Goal: Task Accomplishment & Management: Use online tool/utility

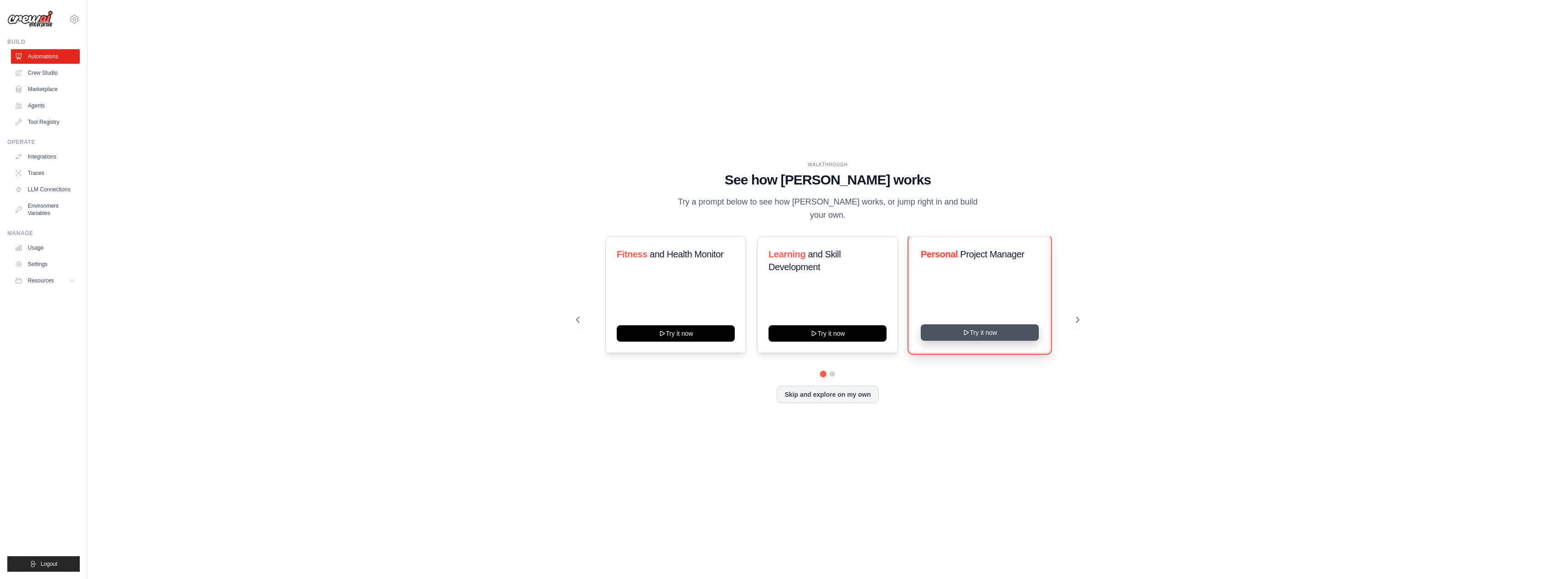
click at [1007, 338] on button "Try it now" at bounding box center [980, 332] width 118 height 16
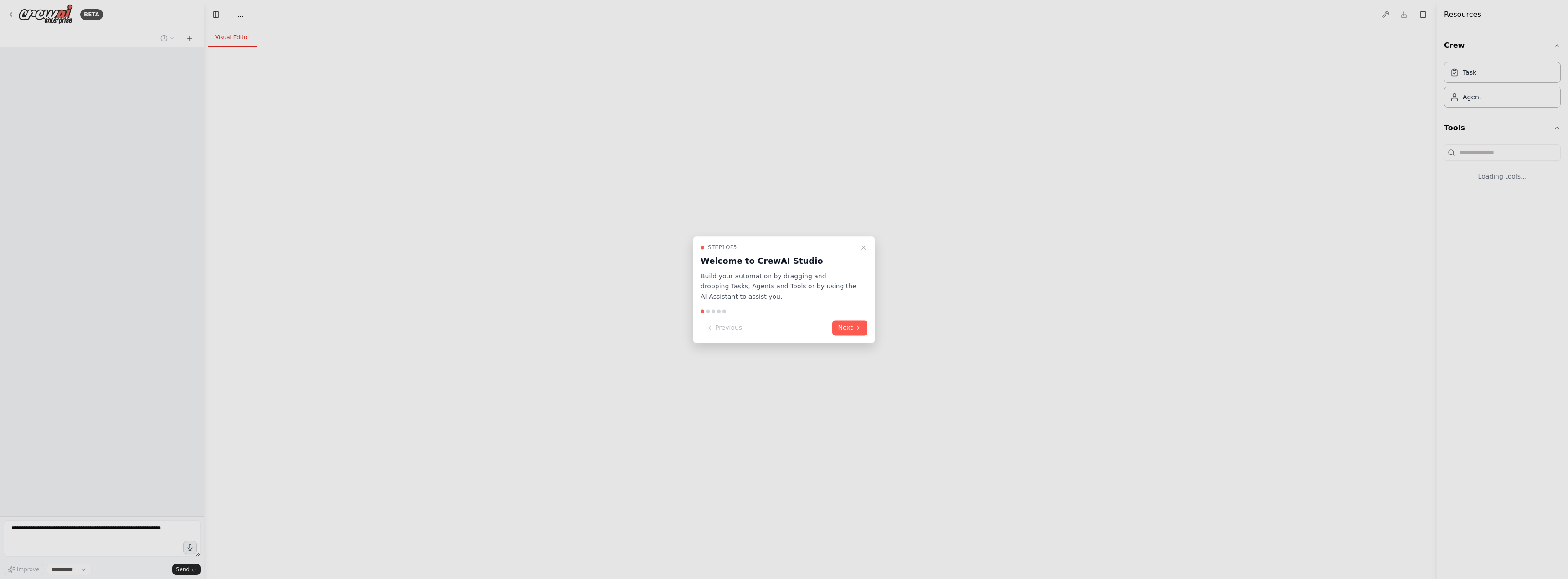
select select "****"
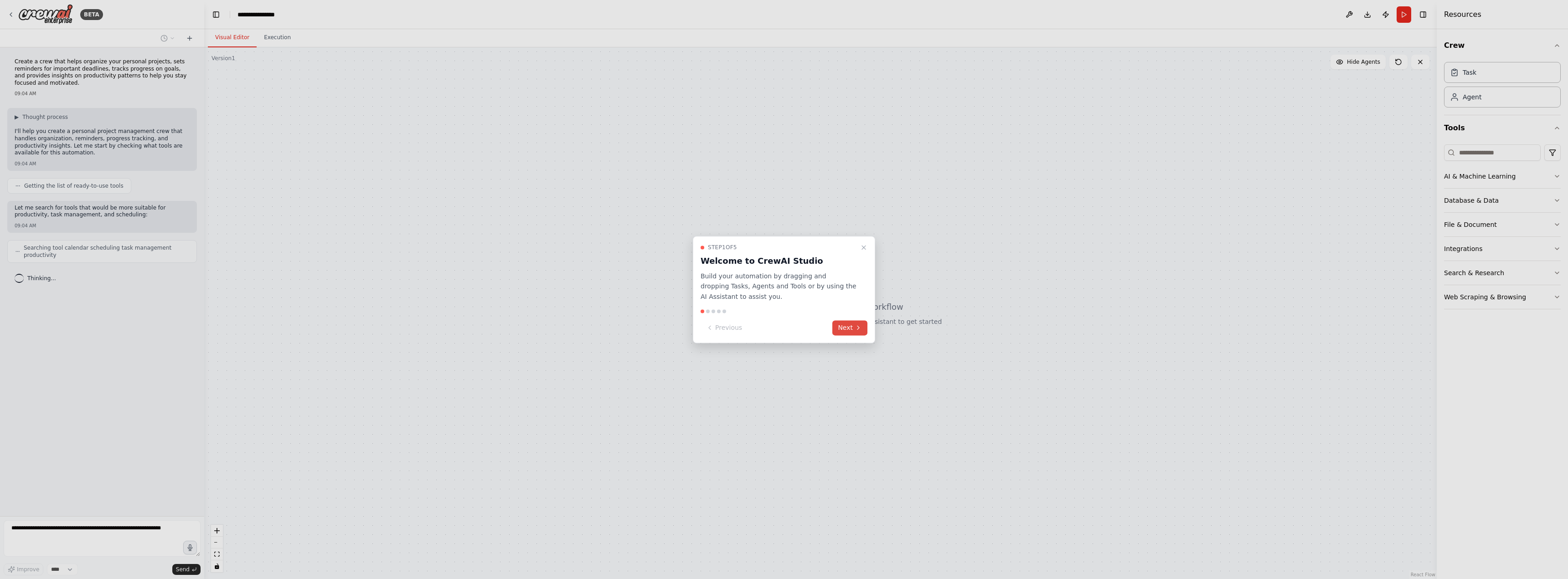
click at [861, 324] on icon at bounding box center [858, 328] width 7 height 7
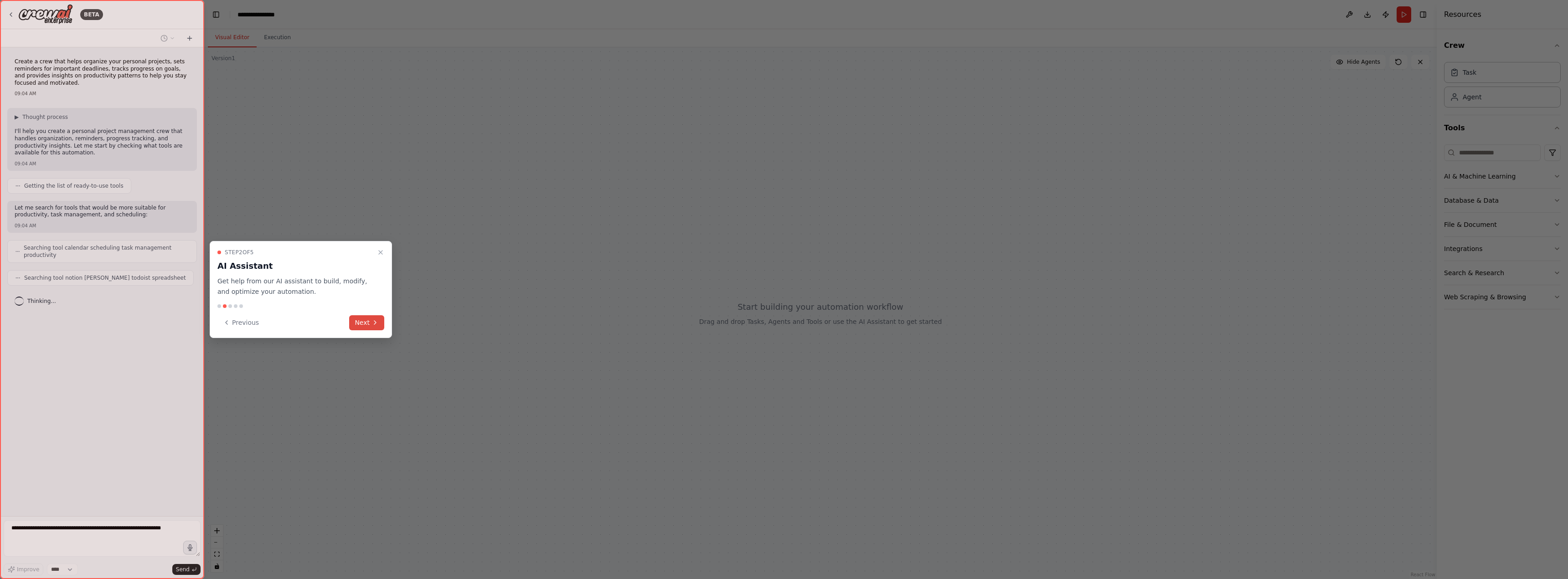
click at [359, 324] on button "Next" at bounding box center [367, 322] width 35 height 15
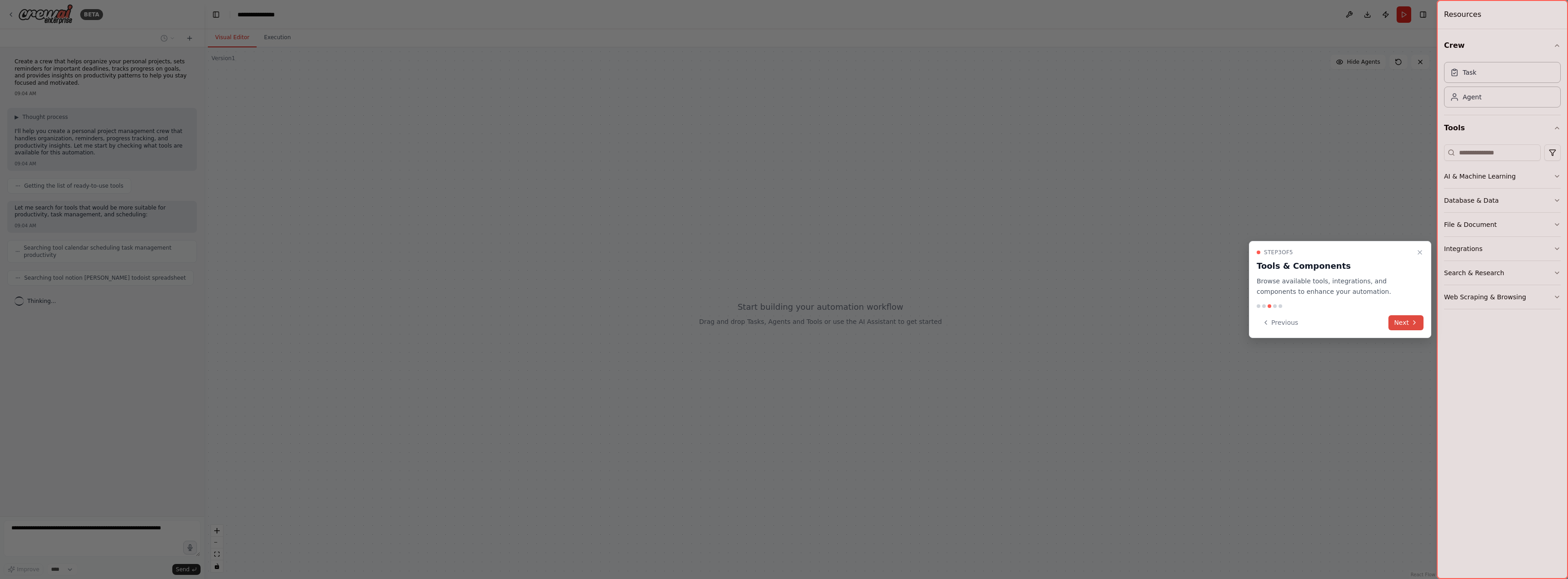
click at [1402, 323] on button "Next" at bounding box center [1406, 322] width 35 height 15
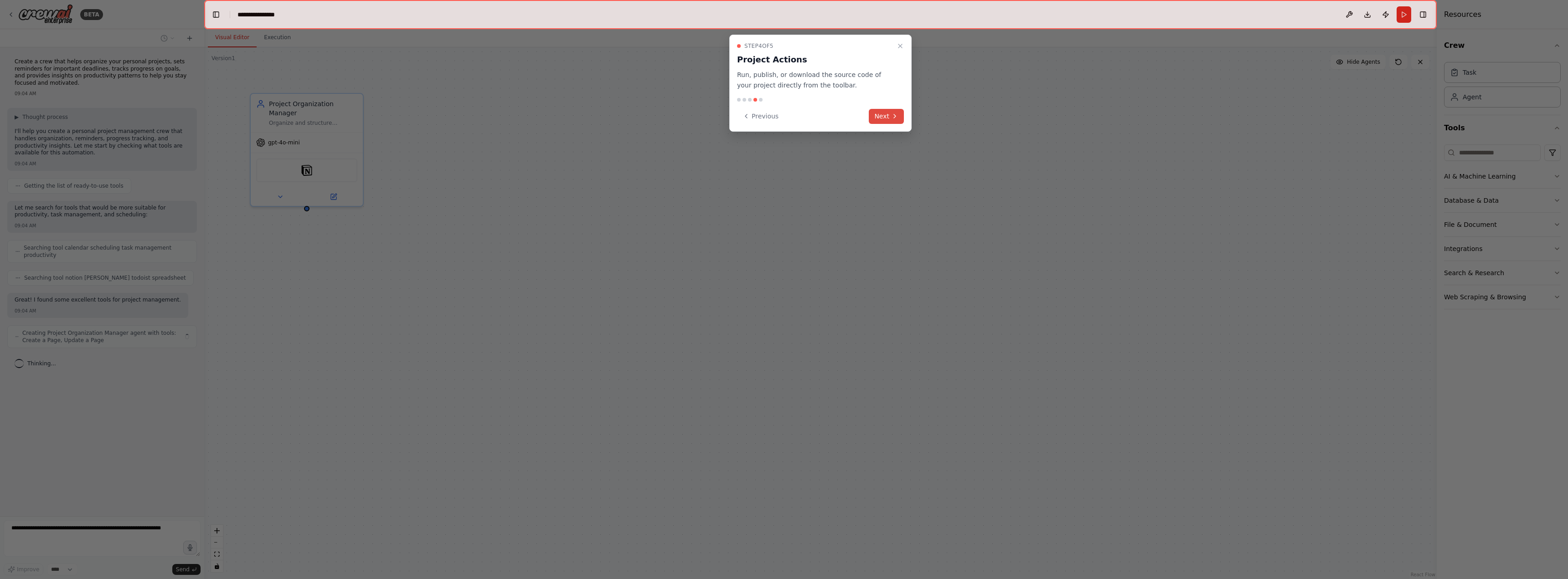
click at [891, 114] on icon at bounding box center [895, 116] width 7 height 7
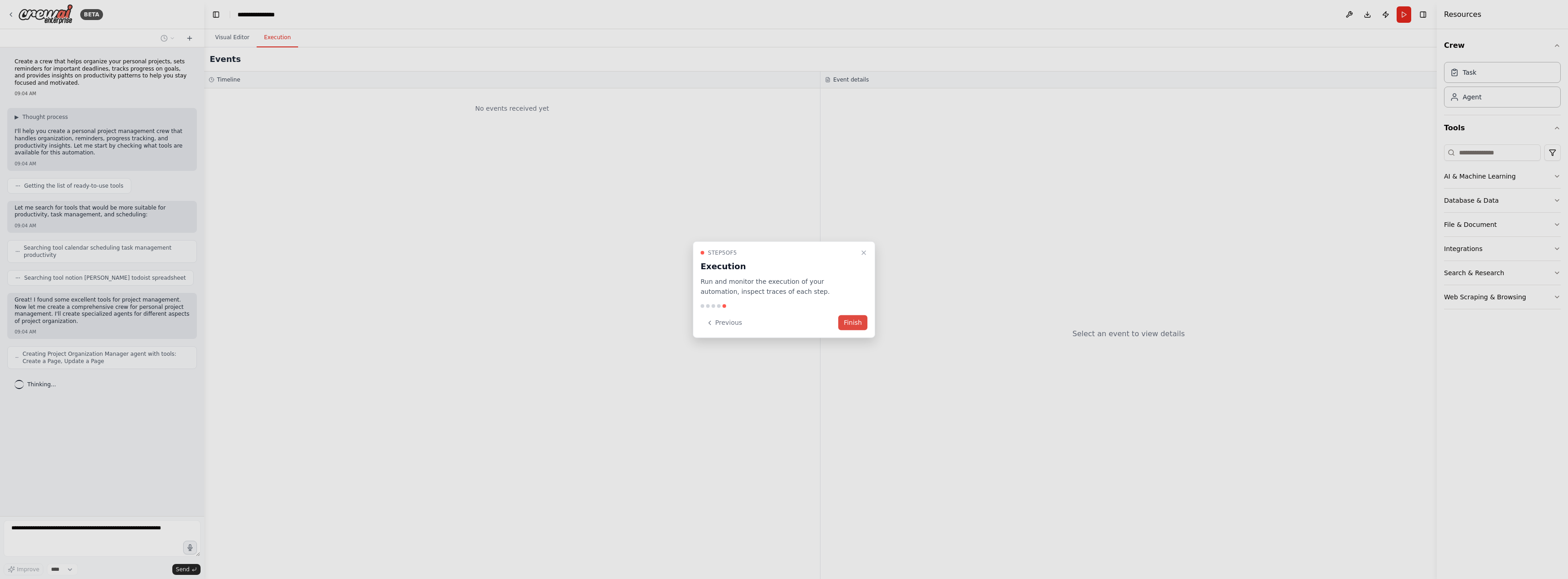
click at [856, 320] on button "Finish" at bounding box center [853, 322] width 29 height 15
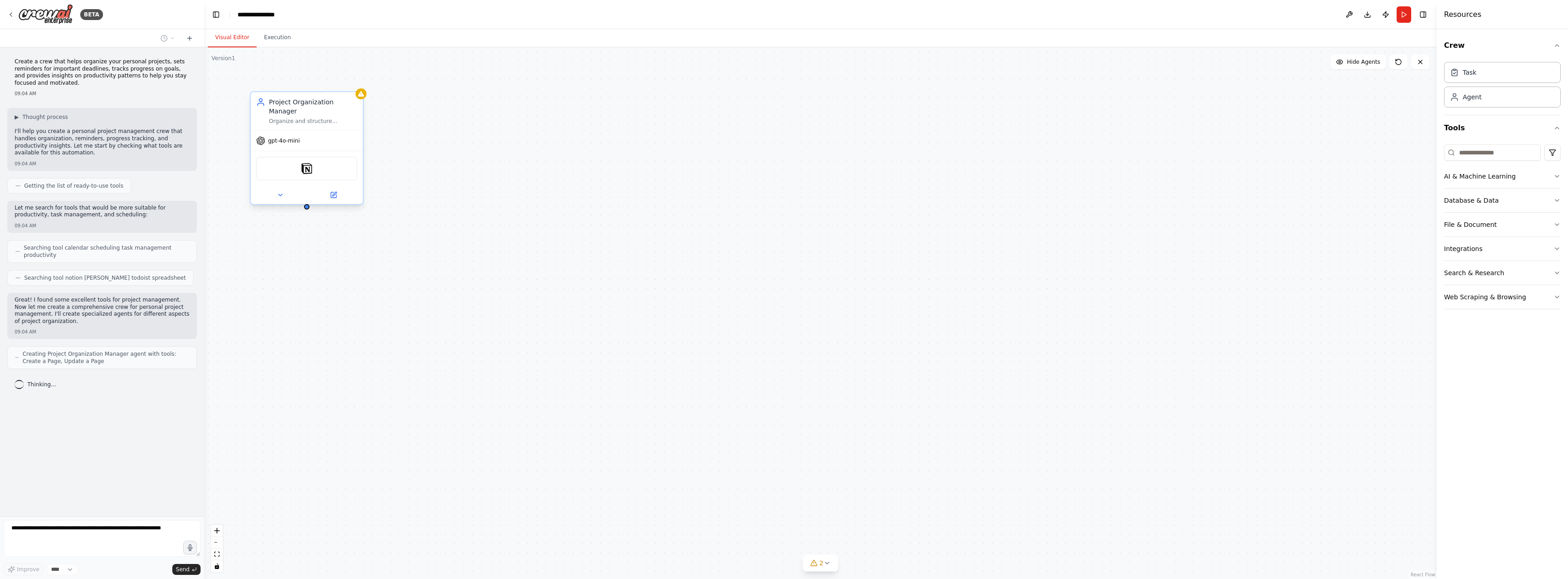
click at [288, 140] on div "gpt-4o-mini" at bounding box center [307, 140] width 112 height 20
click at [288, 137] on div "gpt-4o-mini" at bounding box center [307, 140] width 112 height 20
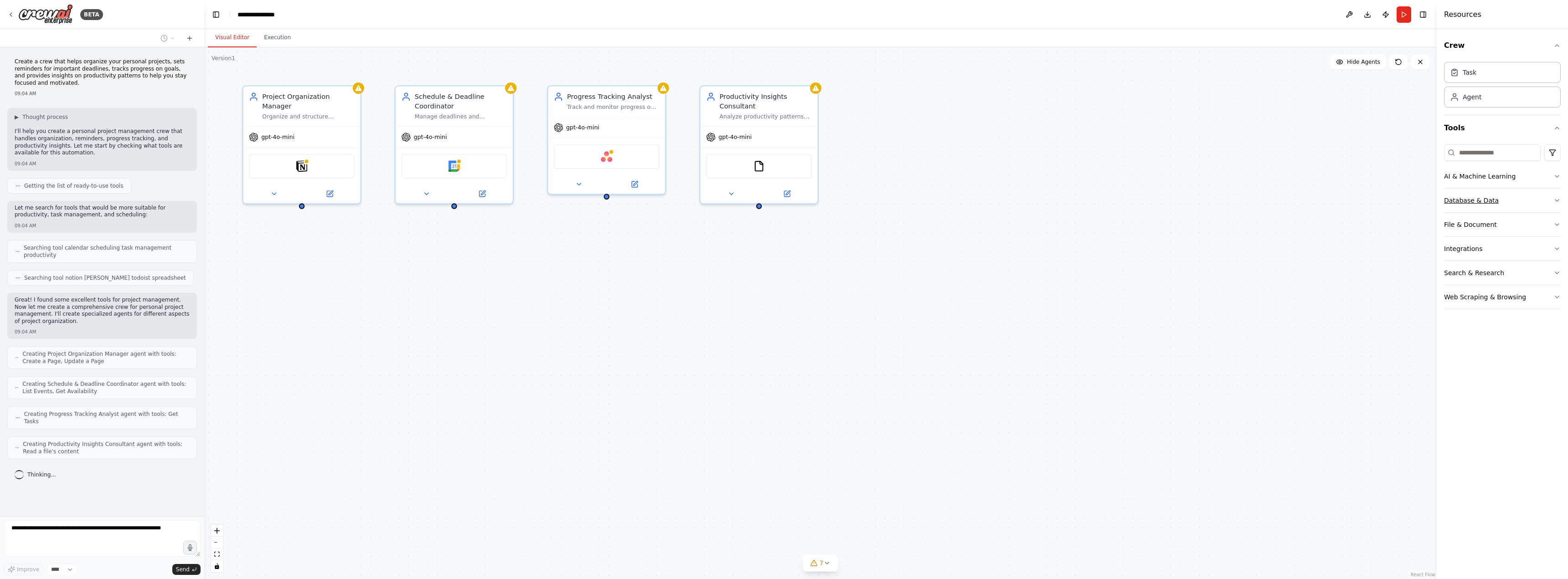
click at [1545, 200] on button "Database & Data" at bounding box center [1502, 200] width 117 height 24
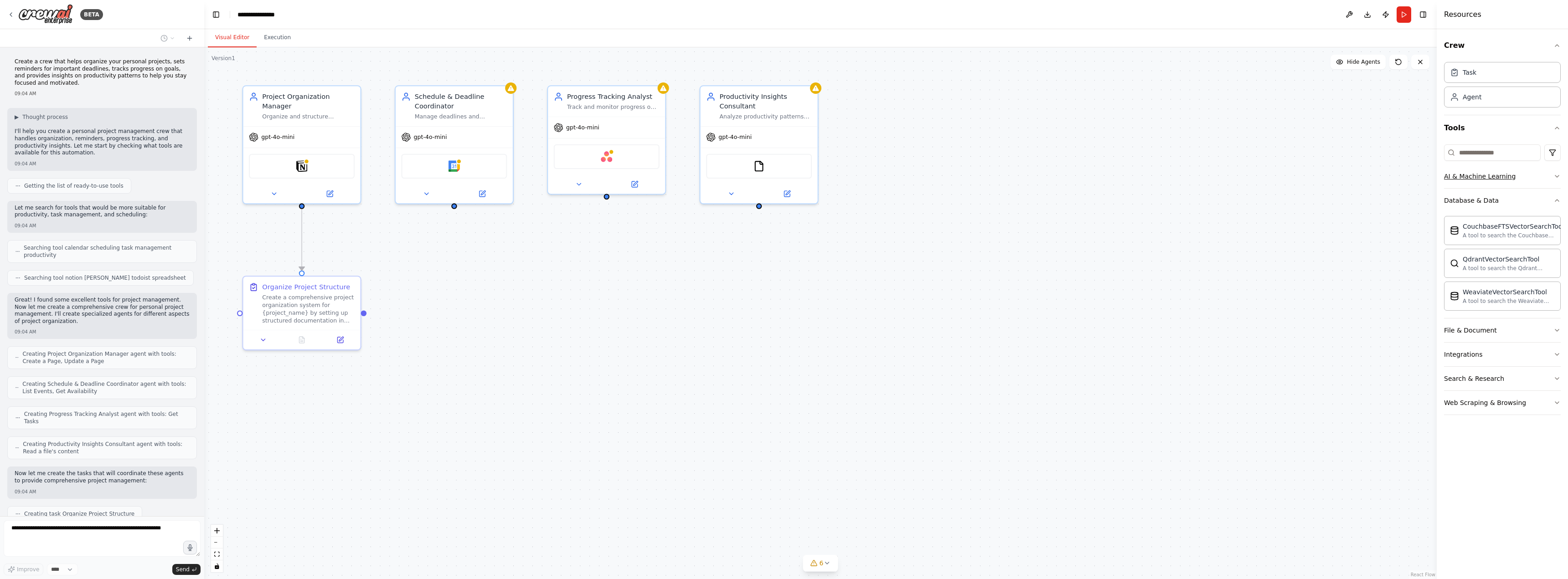
click at [1502, 179] on div "AI & Machine Learning" at bounding box center [1480, 176] width 72 height 9
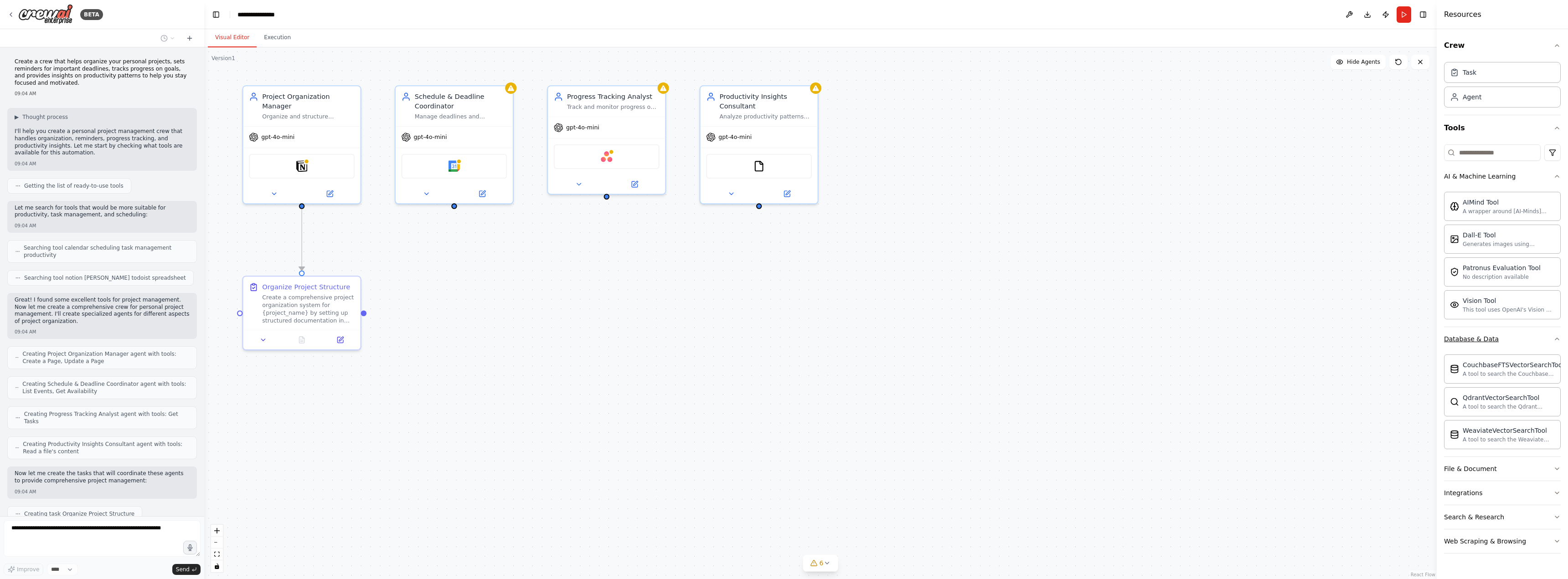
scroll to position [44, 0]
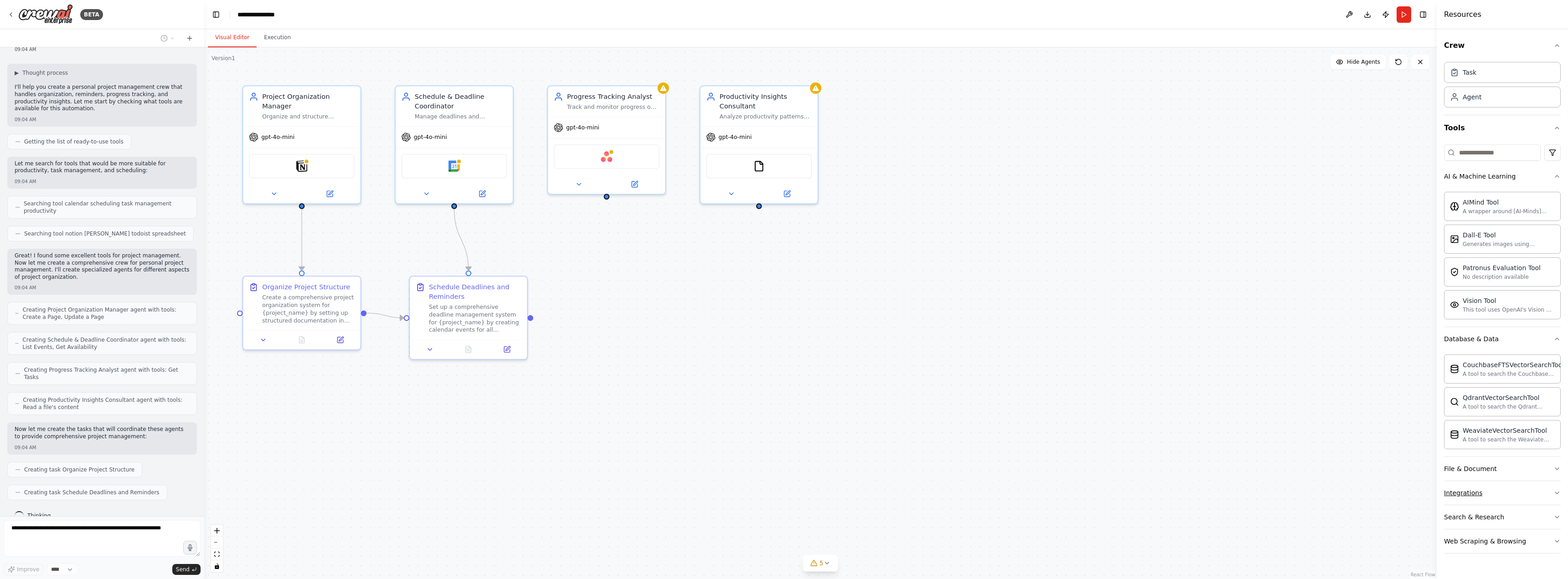
click at [1482, 500] on button "Integrations" at bounding box center [1502, 493] width 117 height 24
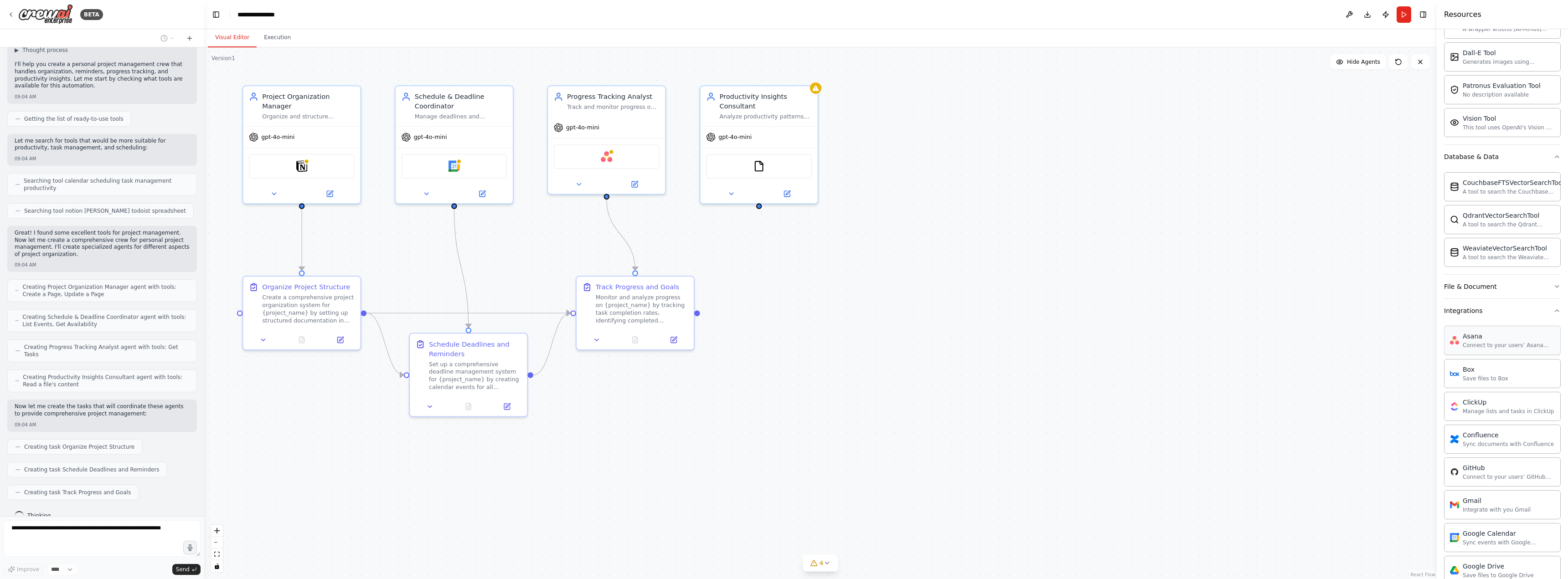
scroll to position [685, 0]
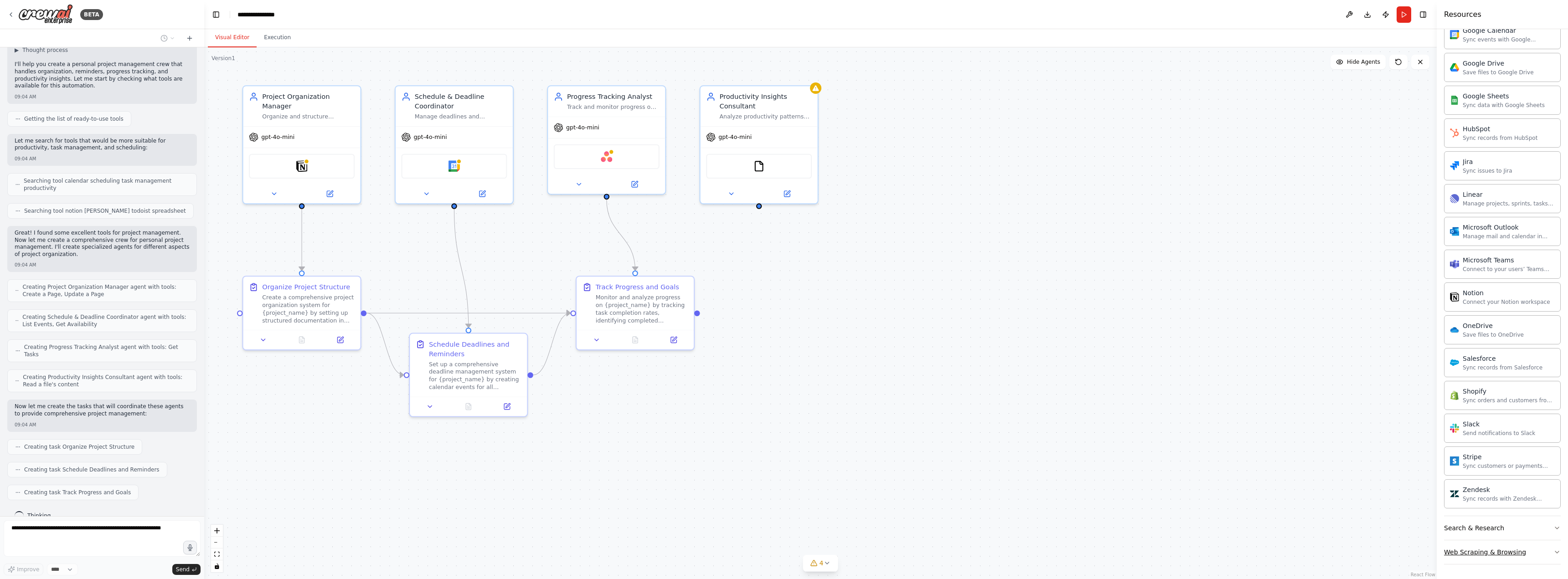
click at [1496, 550] on div "Web Scraping & Browsing" at bounding box center [1485, 552] width 82 height 9
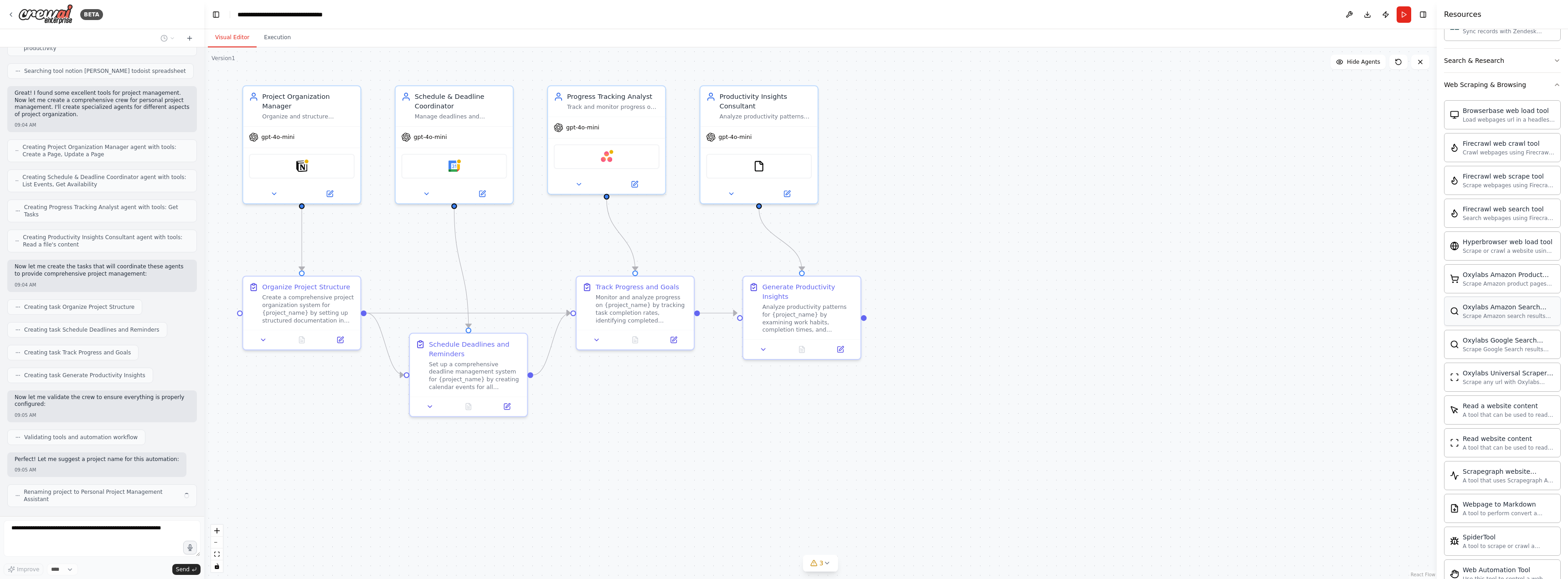
scroll to position [1153, 0]
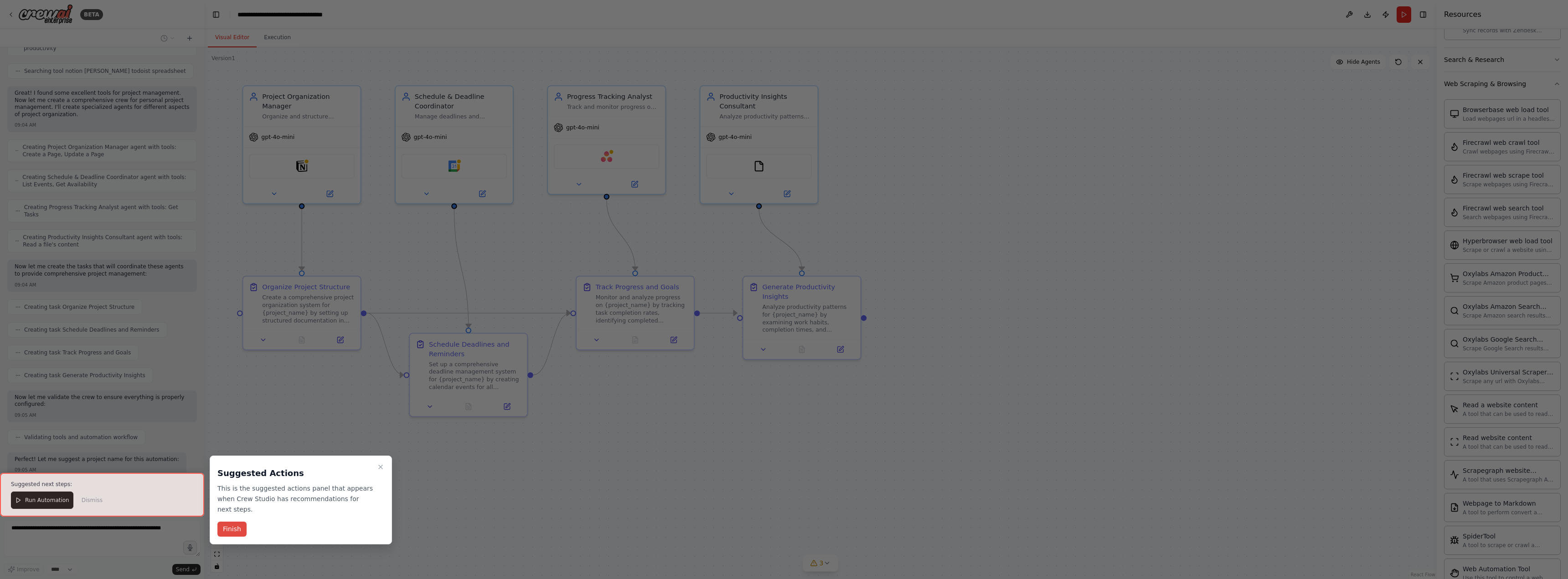
click at [237, 521] on button "Finish" at bounding box center [232, 529] width 29 height 15
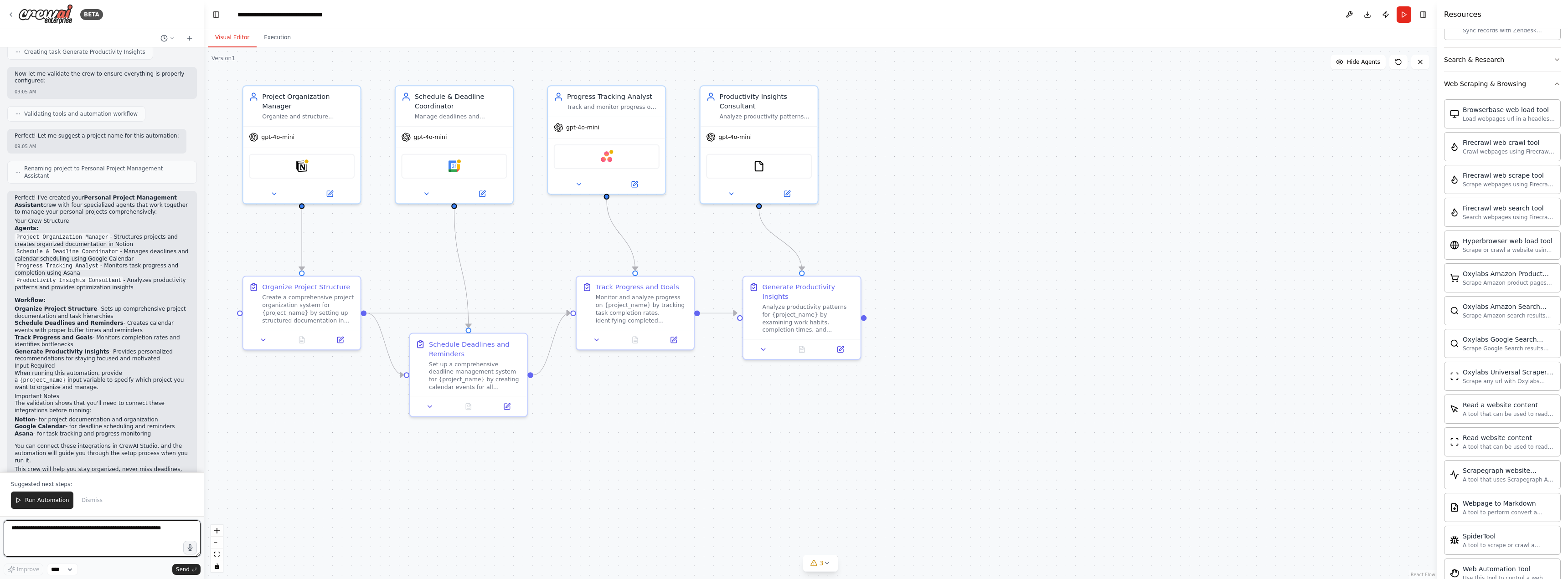
scroll to position [538, 0]
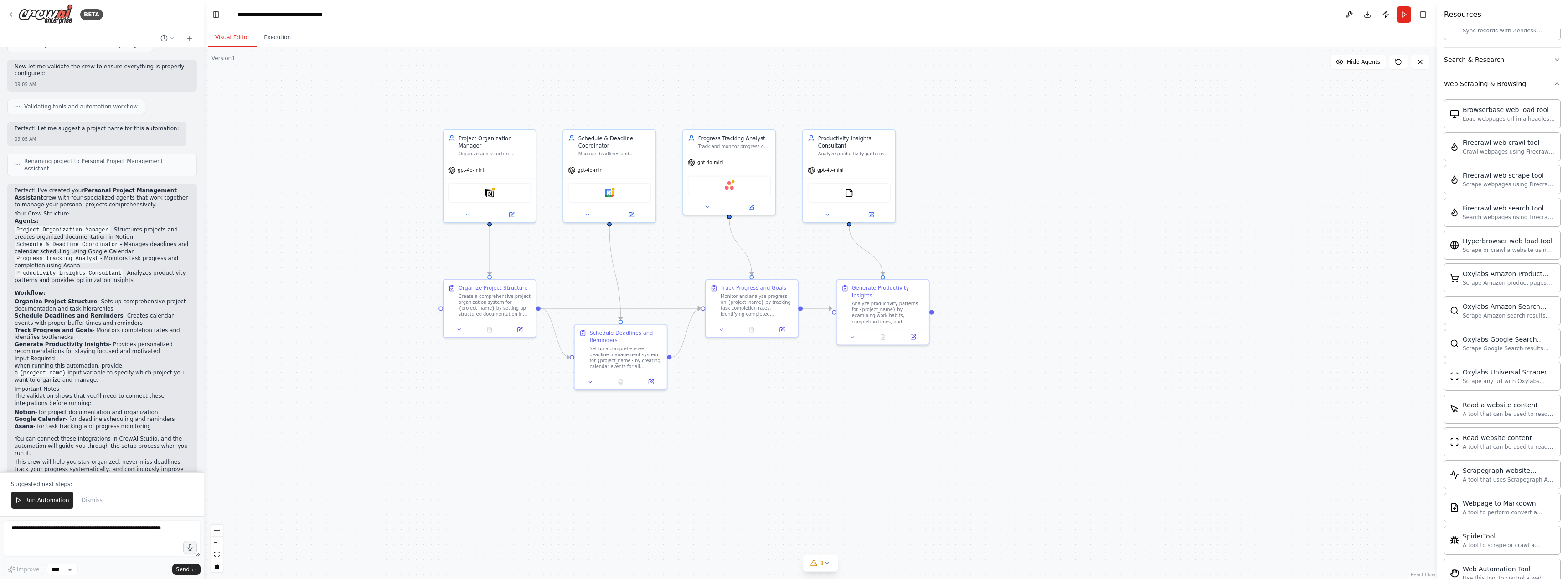
click at [1148, 253] on div ".deletable-edge-delete-btn { width: 20px; height: 20px; border: 0px solid #ffff…" at bounding box center [820, 313] width 1233 height 532
